Goal: Information Seeking & Learning: Check status

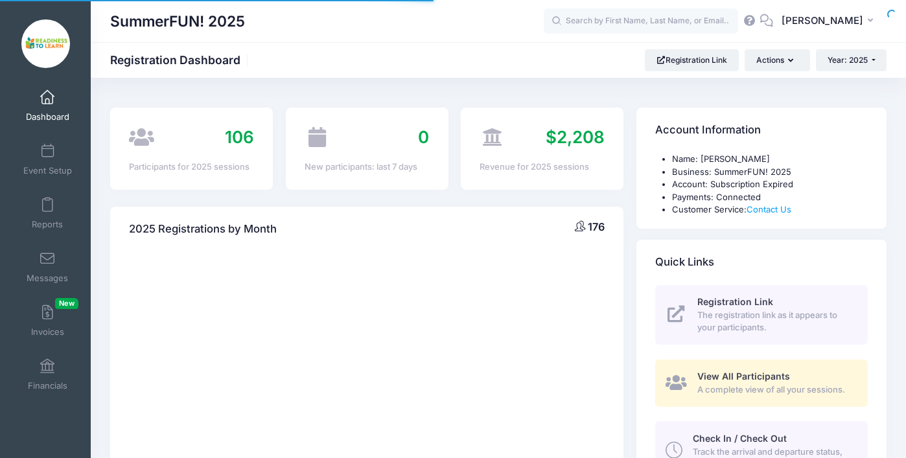
select select
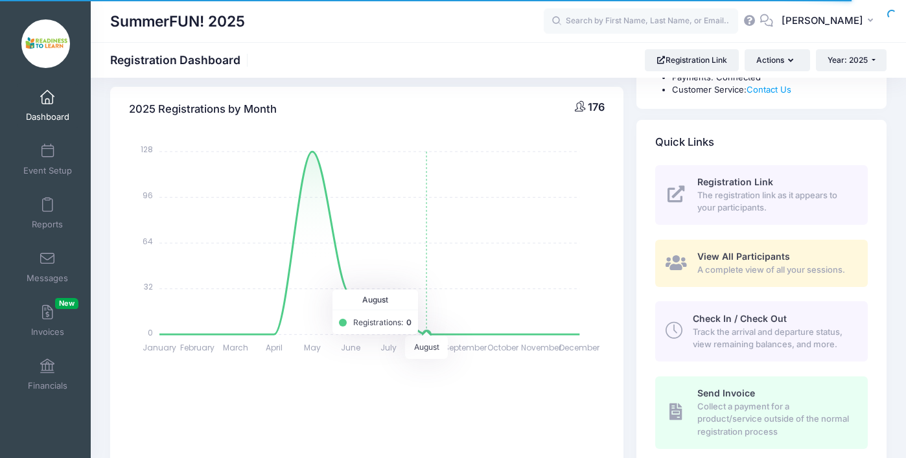
scroll to position [125, 0]
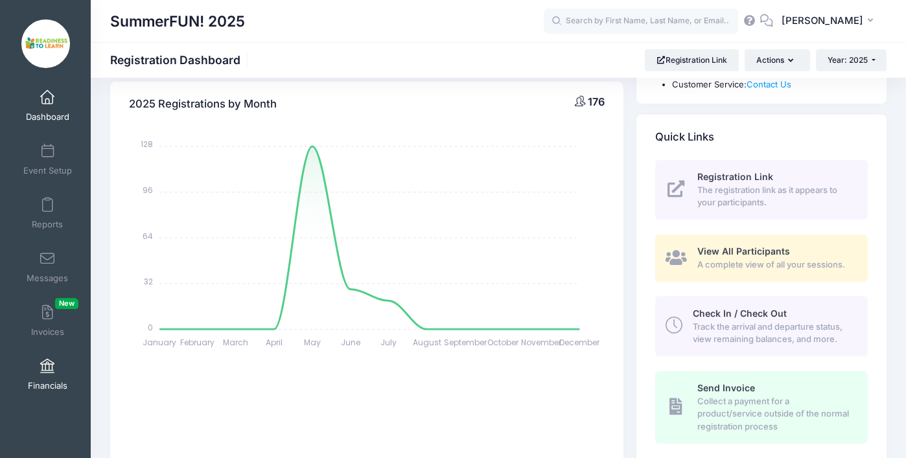
click at [47, 366] on span at bounding box center [47, 367] width 0 height 14
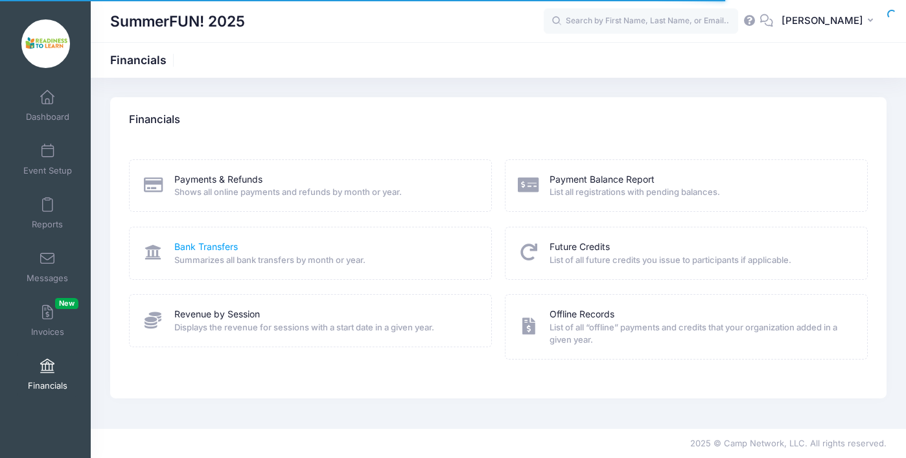
click at [204, 249] on link "Bank Transfers" at bounding box center [206, 247] width 64 height 14
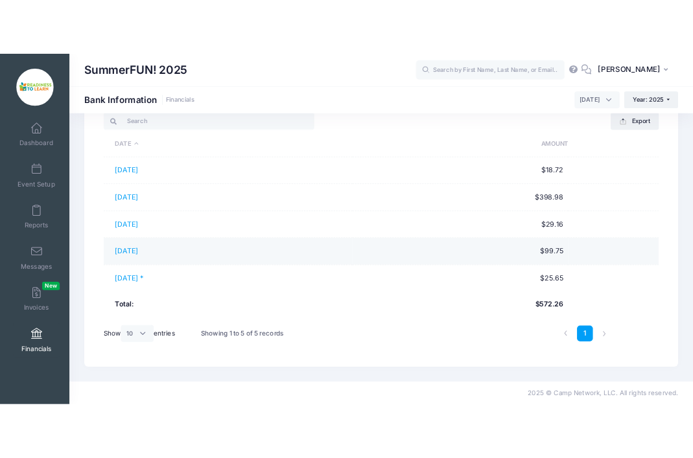
scroll to position [98, 0]
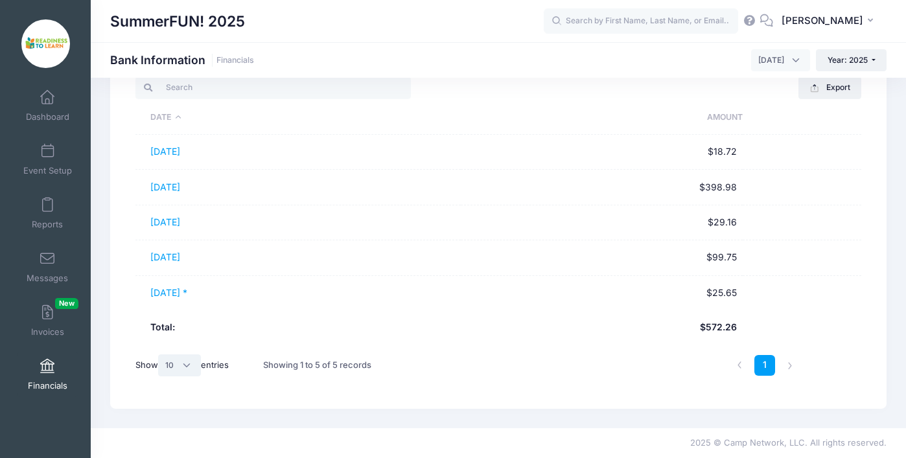
click at [192, 366] on select "All 10 25 50" at bounding box center [179, 366] width 43 height 22
select select "50"
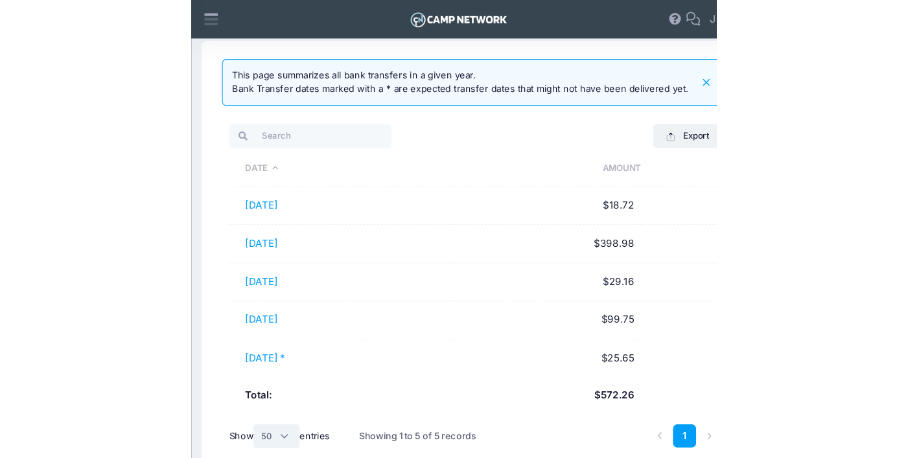
scroll to position [90, 0]
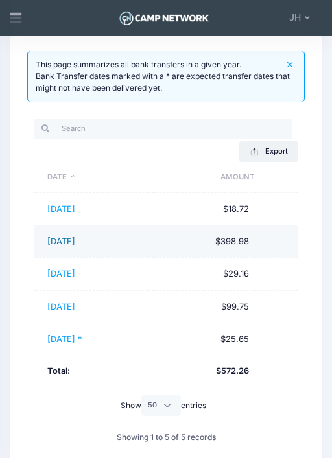
click at [60, 241] on link "09/16/2025" at bounding box center [61, 242] width 28 height 10
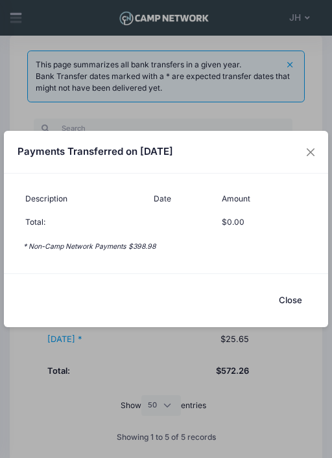
click at [283, 302] on button "Close" at bounding box center [290, 301] width 48 height 26
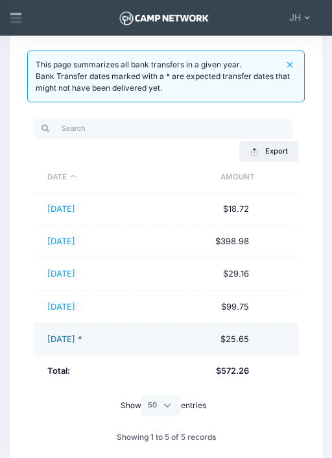
click at [71, 341] on link "09/28/2025 *" at bounding box center [64, 339] width 34 height 10
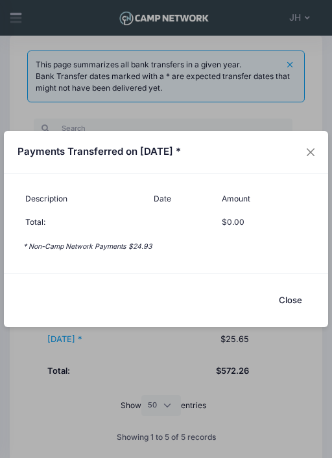
click at [292, 300] on button "Close" at bounding box center [290, 301] width 48 height 26
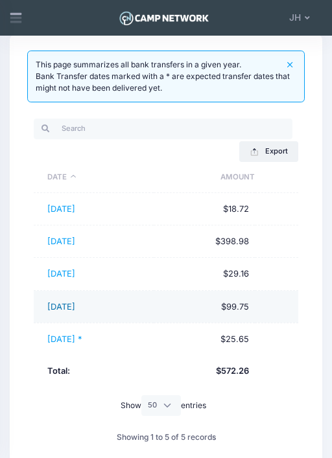
click at [66, 309] on link "09/22/2025" at bounding box center [61, 307] width 28 height 10
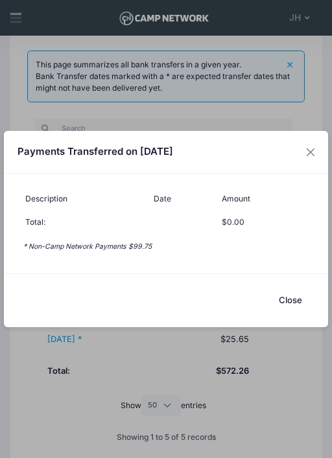
click at [290, 298] on button "Close" at bounding box center [290, 301] width 48 height 26
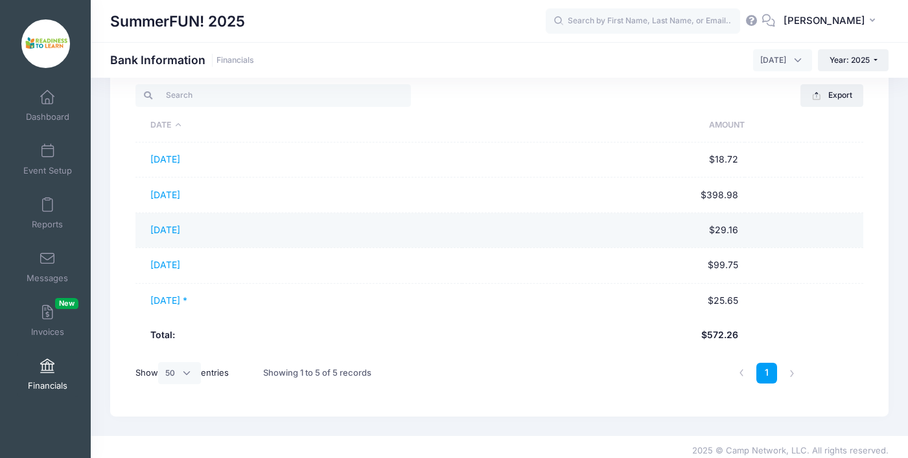
scroll to position [0, 0]
